Goal: Check status: Check status

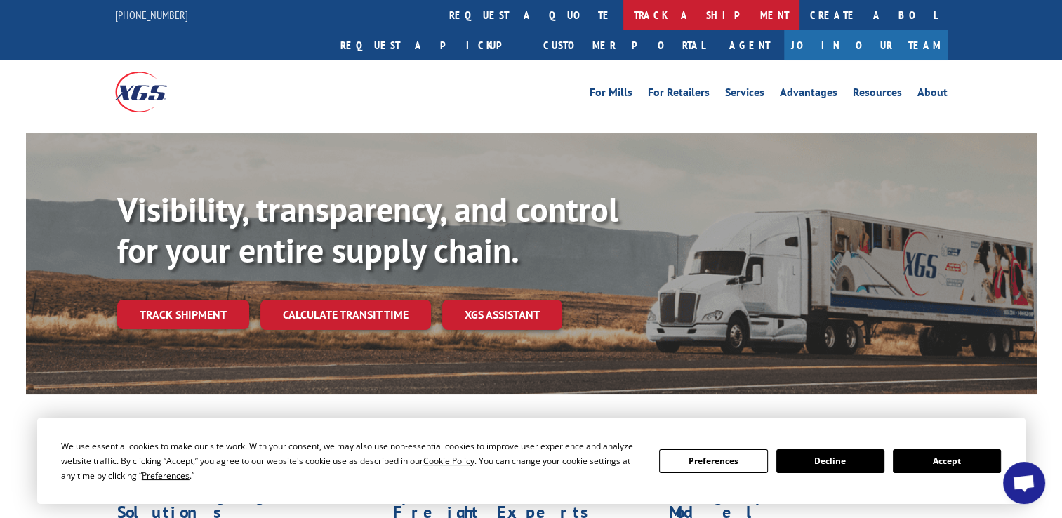
click at [623, 18] on link "track a shipment" at bounding box center [711, 15] width 176 height 30
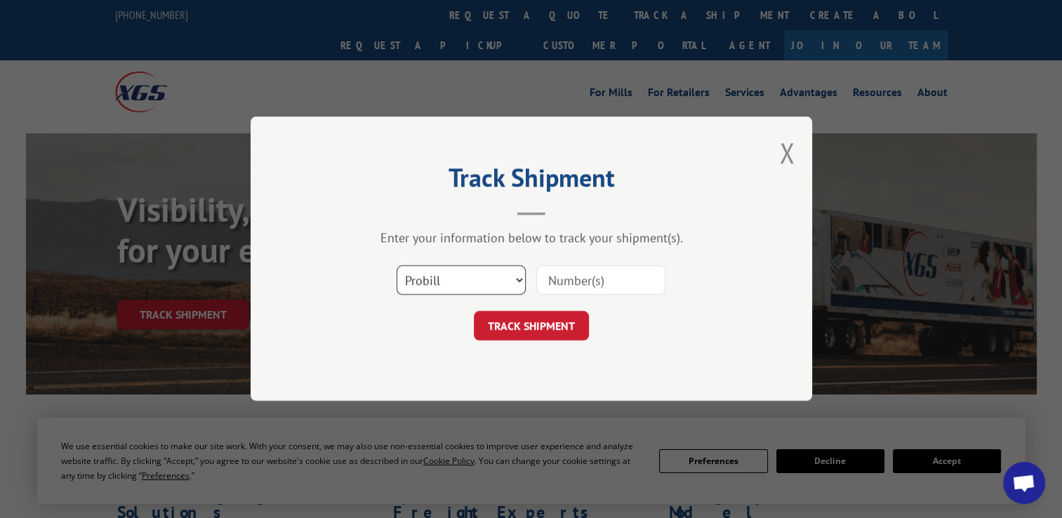
click at [484, 271] on select "Select category... Probill BOL PO" at bounding box center [461, 280] width 129 height 29
select select "po"
click at [397, 266] on select "Select category... Probill BOL PO" at bounding box center [461, 280] width 129 height 29
click at [582, 268] on input at bounding box center [600, 280] width 129 height 29
paste input "12549402"
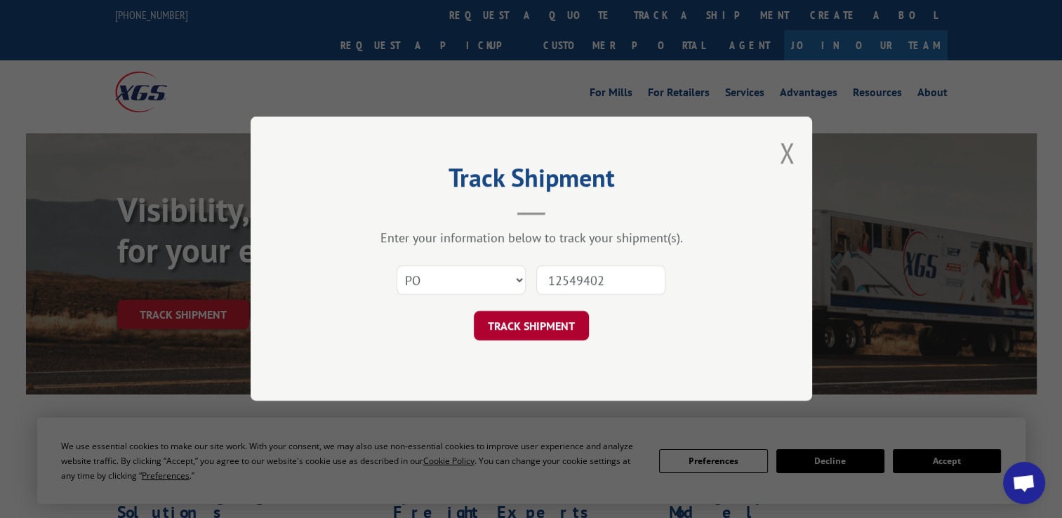
type input "12549402"
click at [526, 329] on button "TRACK SHIPMENT" at bounding box center [531, 326] width 115 height 29
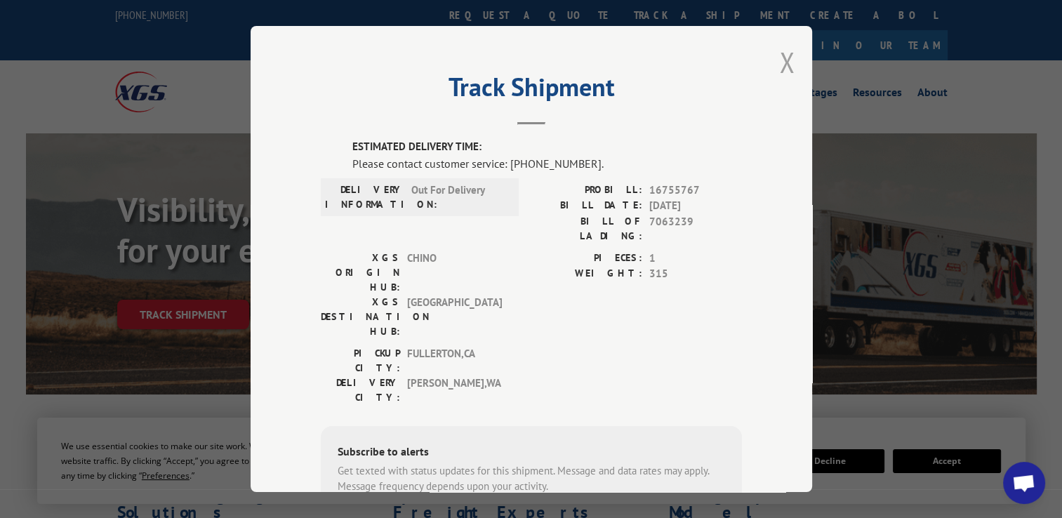
click at [783, 58] on button "Close modal" at bounding box center [786, 62] width 15 height 37
